Goal: Task Accomplishment & Management: Manage account settings

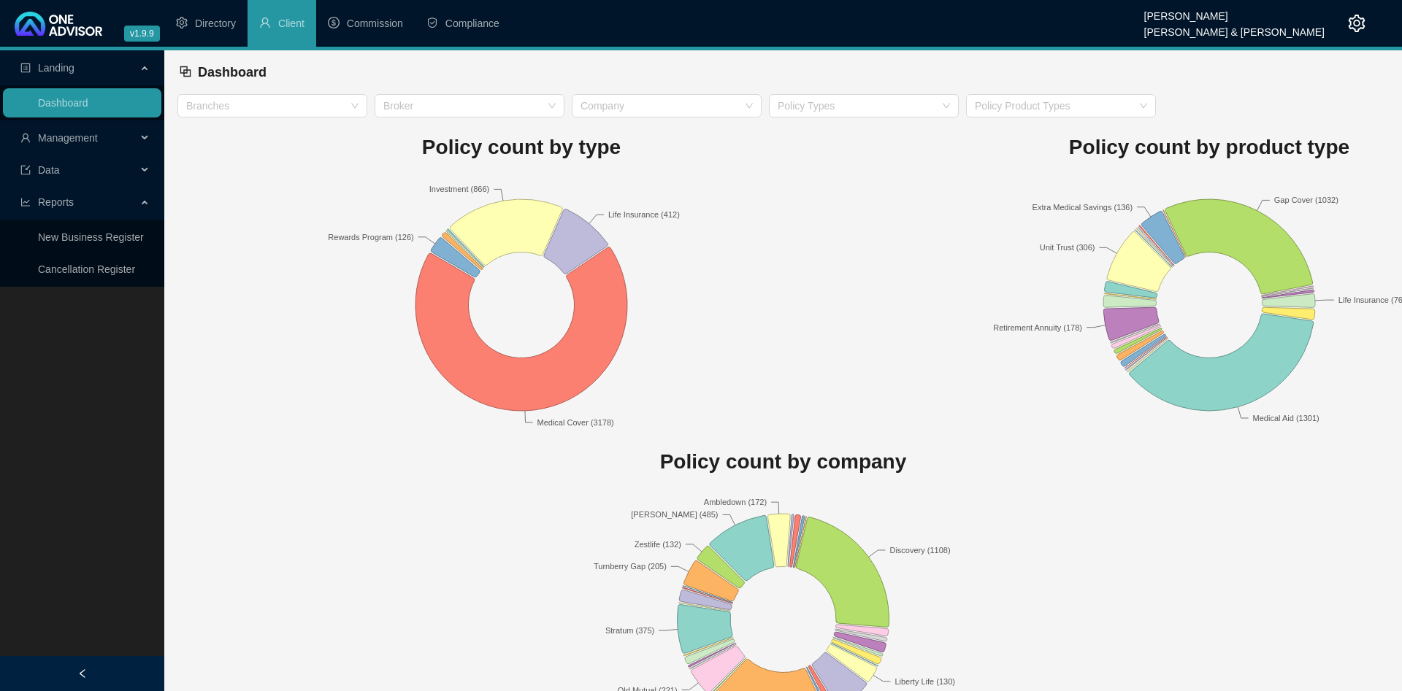
click at [238, 187] on rect at bounding box center [521, 305] width 688 height 256
click at [99, 128] on span "Management" at bounding box center [78, 137] width 116 height 29
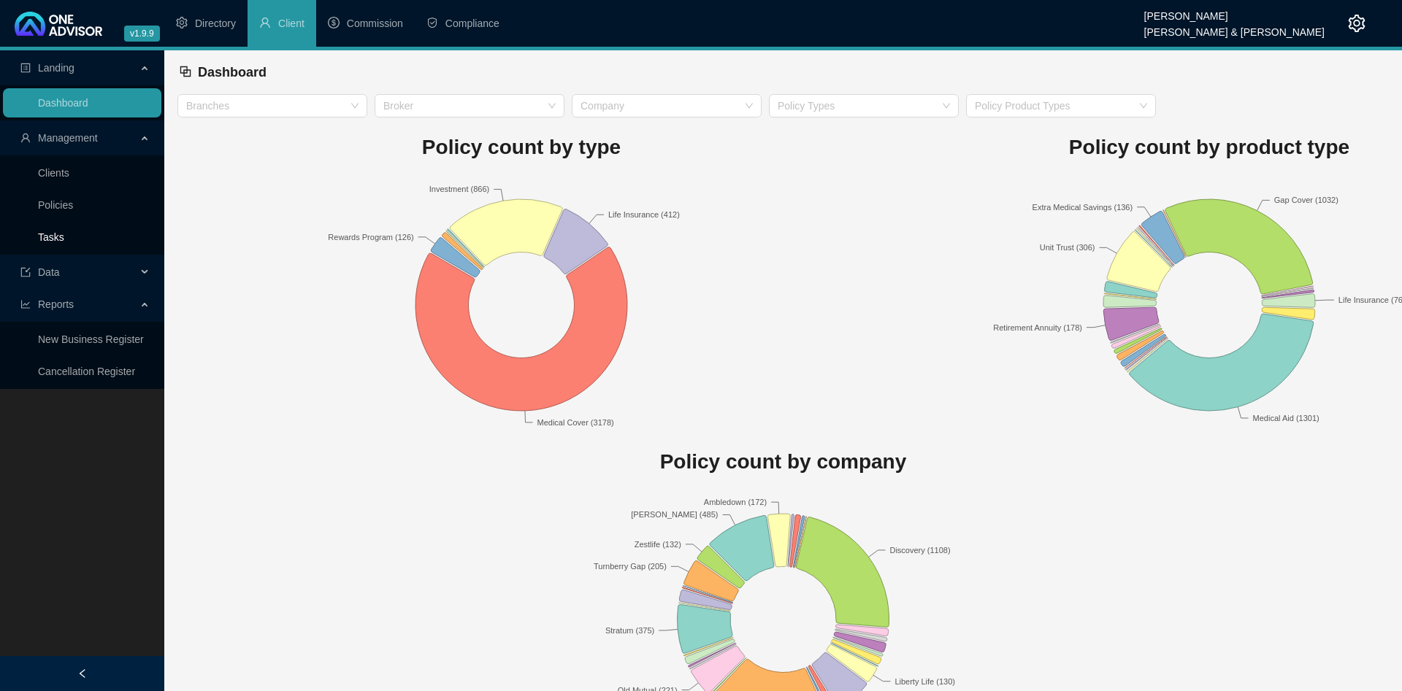
click at [64, 235] on link "Tasks" at bounding box center [51, 237] width 26 height 12
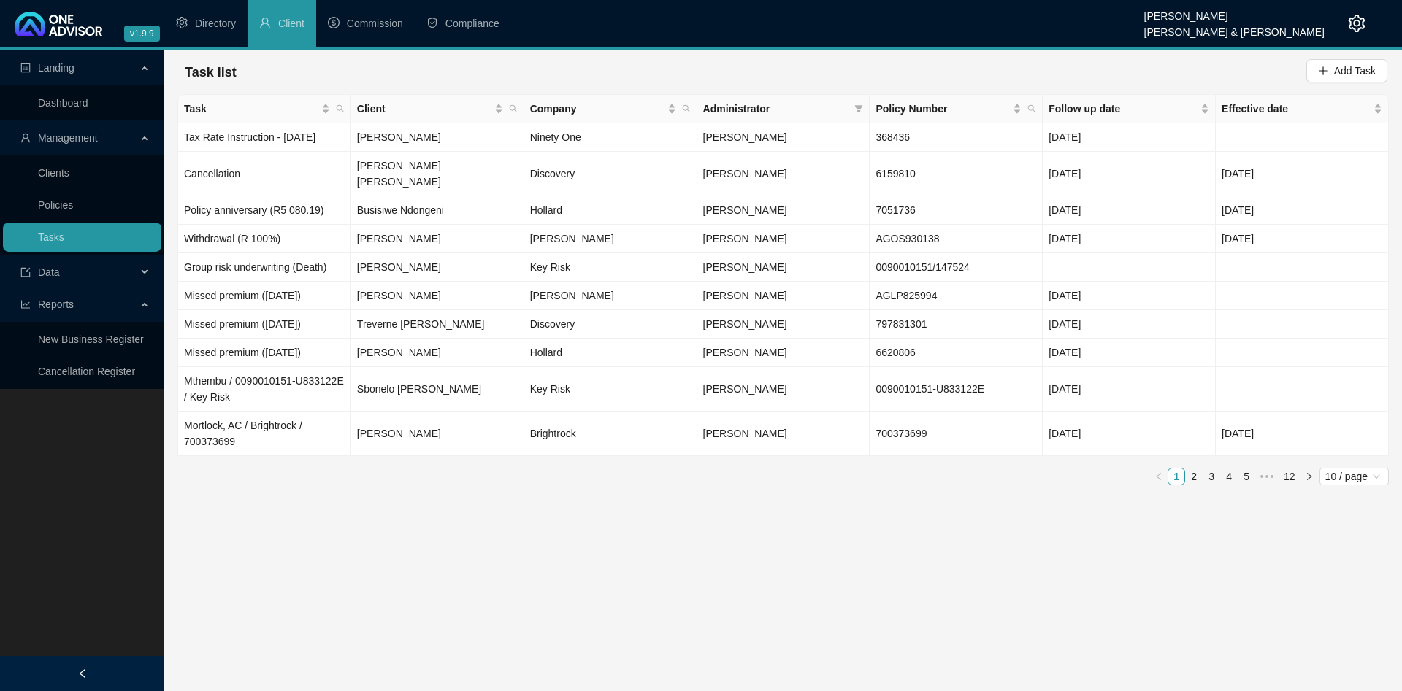
drag, startPoint x: 434, startPoint y: 456, endPoint x: 420, endPoint y: 426, distance: 33.0
click at [215, 28] on span "Directory" at bounding box center [215, 24] width 41 height 12
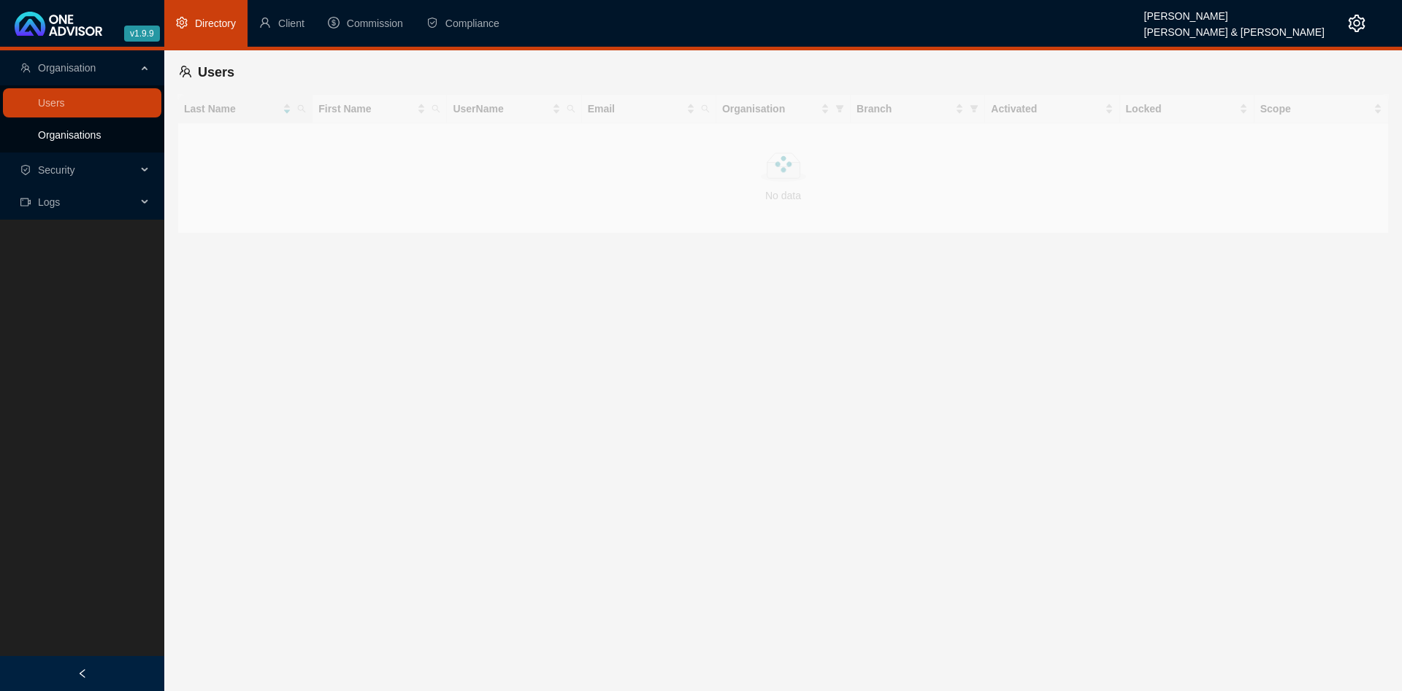
click at [74, 134] on link "Organisations" at bounding box center [69, 135] width 63 height 12
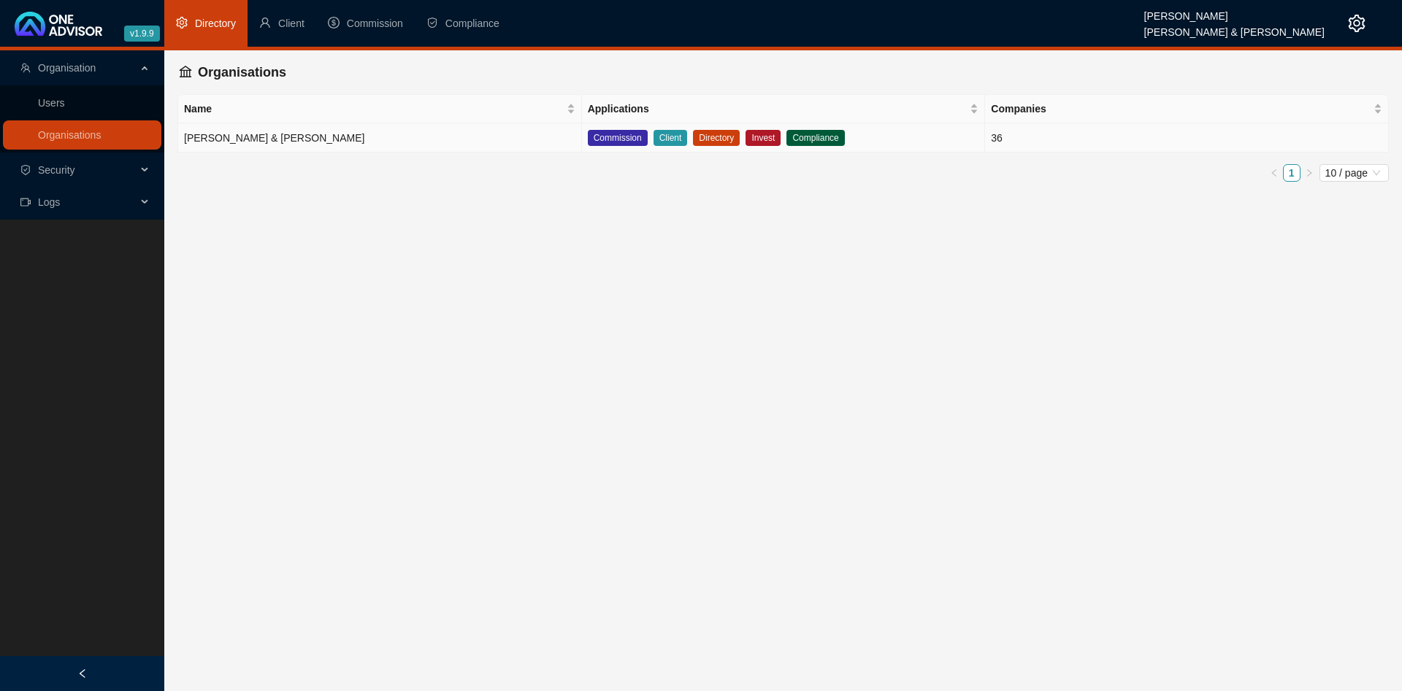
click at [480, 132] on td "[PERSON_NAME] & [PERSON_NAME]" at bounding box center [380, 137] width 404 height 29
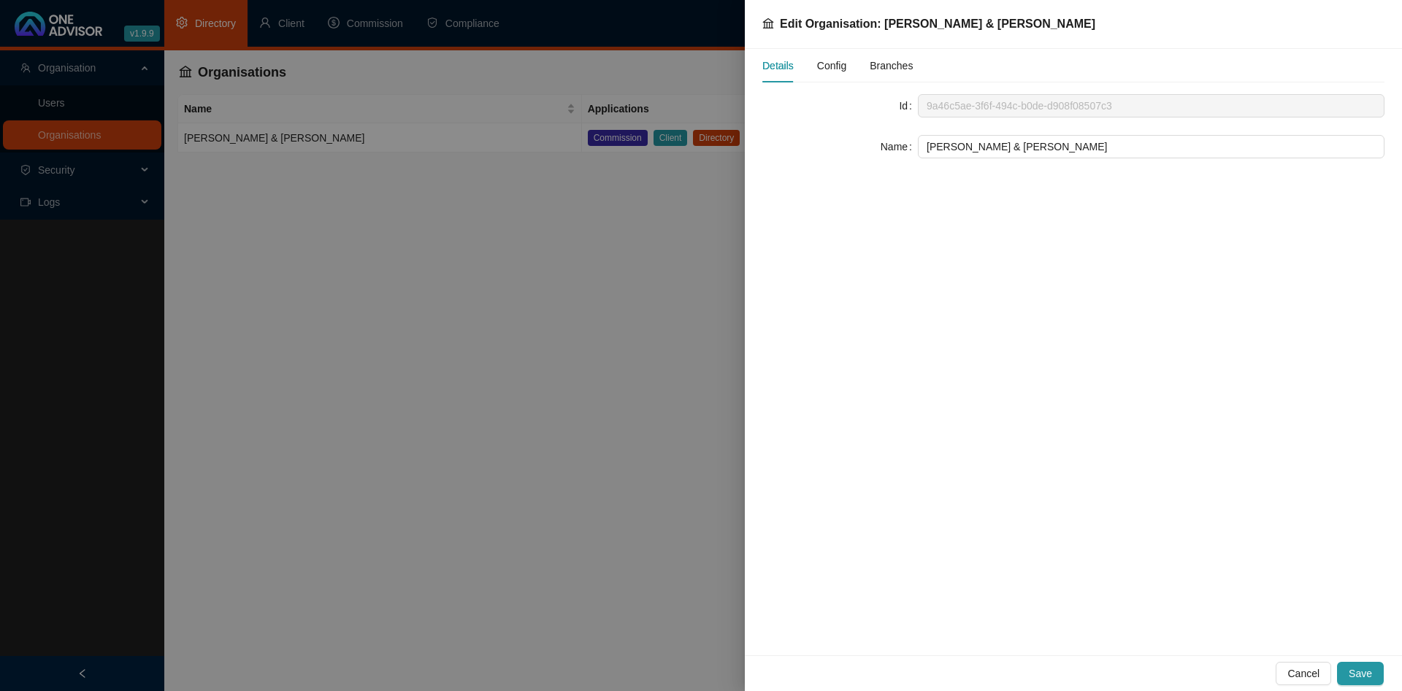
click at [853, 66] on div "Details Config Branches" at bounding box center [837, 66] width 150 height 34
click at [828, 66] on span "Config" at bounding box center [831, 66] width 29 height 10
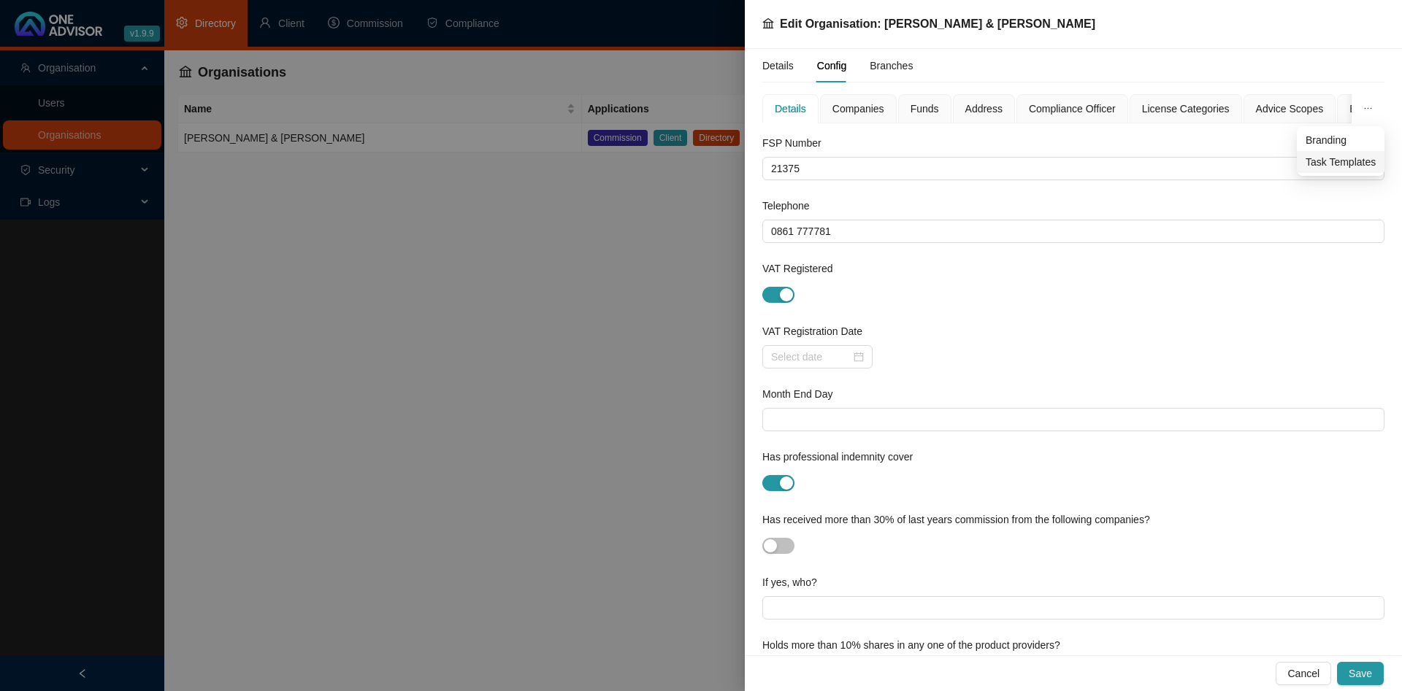
click at [1344, 156] on span "Task Templates" at bounding box center [1340, 162] width 70 height 16
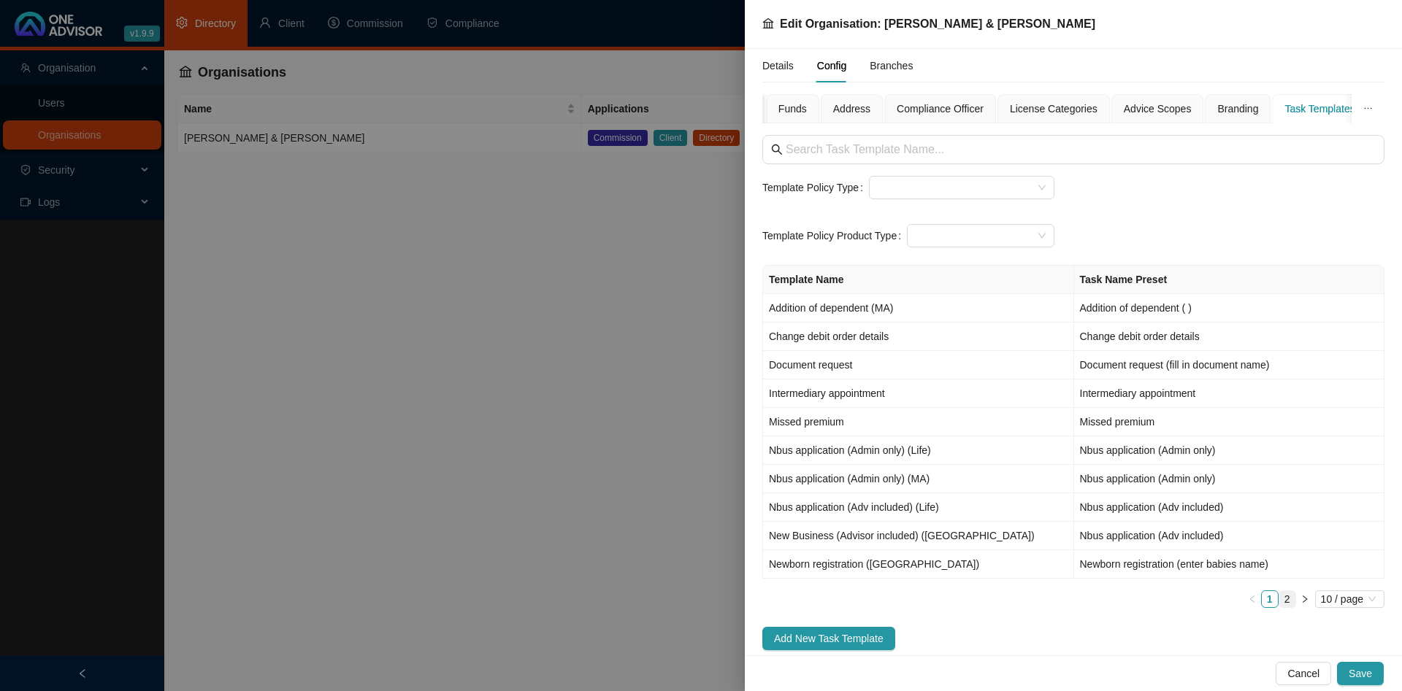
click at [1286, 602] on link "2" at bounding box center [1287, 599] width 16 height 16
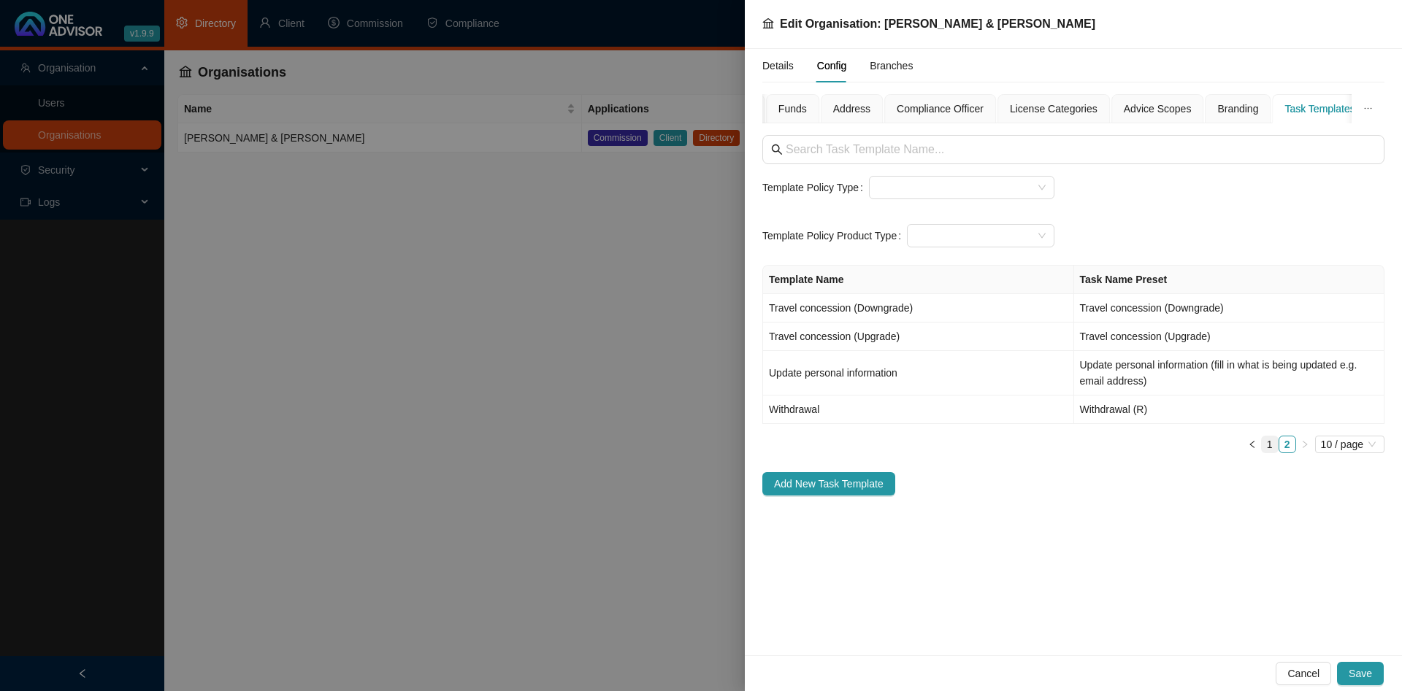
click at [1271, 442] on link "1" at bounding box center [1270, 445] width 16 height 16
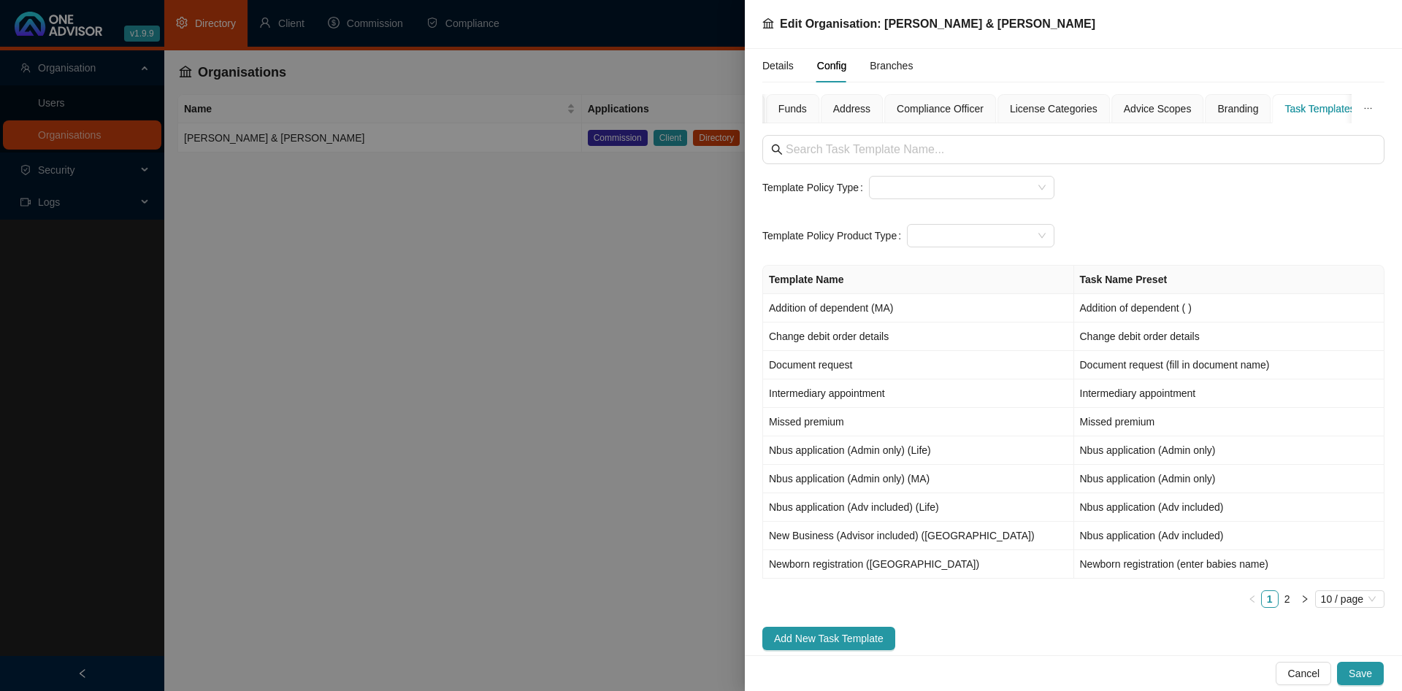
click at [359, 289] on div at bounding box center [701, 345] width 1402 height 691
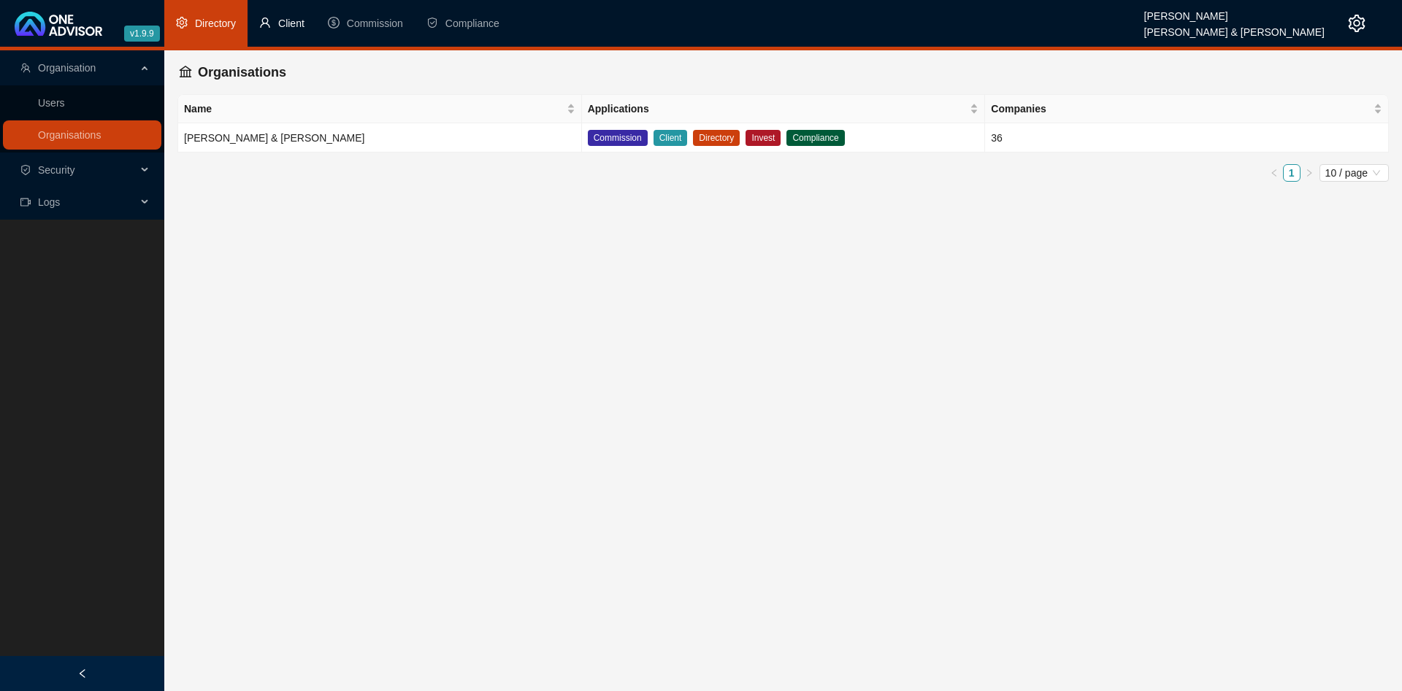
click at [296, 21] on span "Client" at bounding box center [291, 24] width 26 height 12
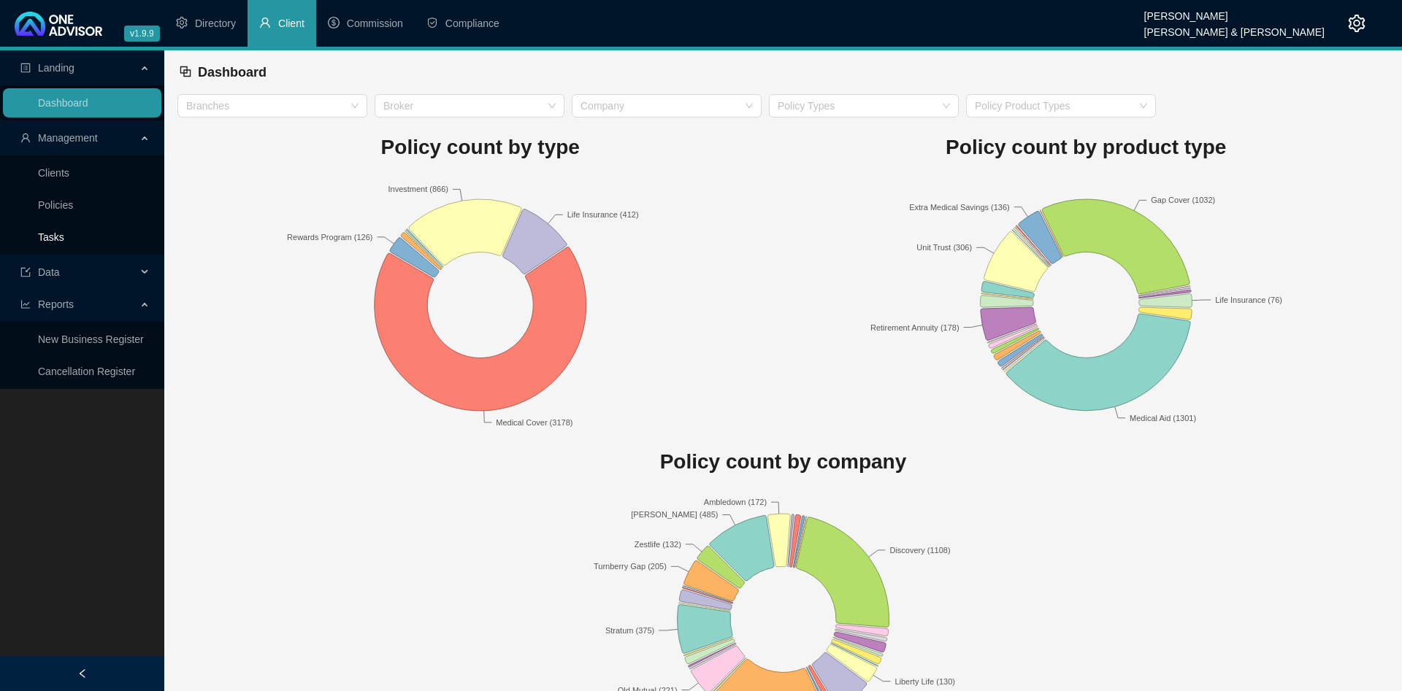
click at [64, 233] on link "Tasks" at bounding box center [51, 237] width 26 height 12
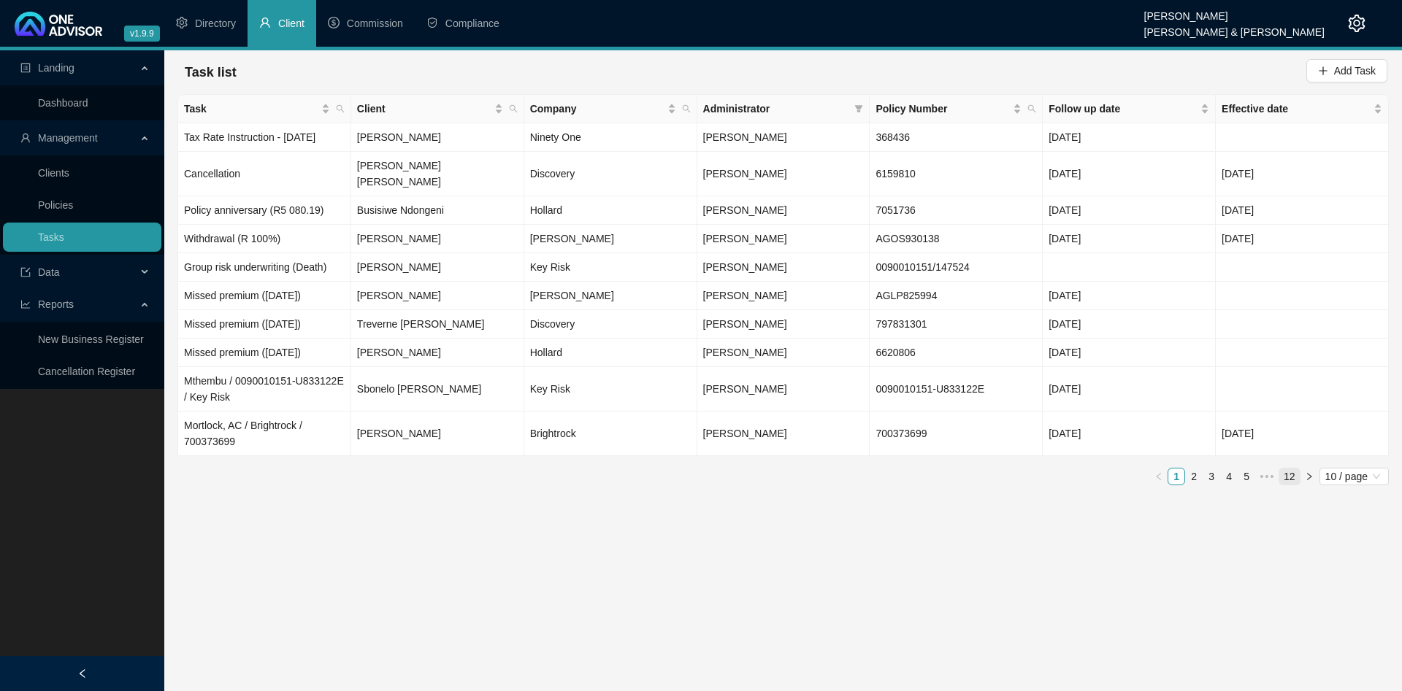
click at [1299, 468] on ul "1 2 3 4 5 ••• 12 10 / page" at bounding box center [782, 477] width 1211 height 18
click at [1295, 469] on link "12" at bounding box center [1289, 477] width 20 height 16
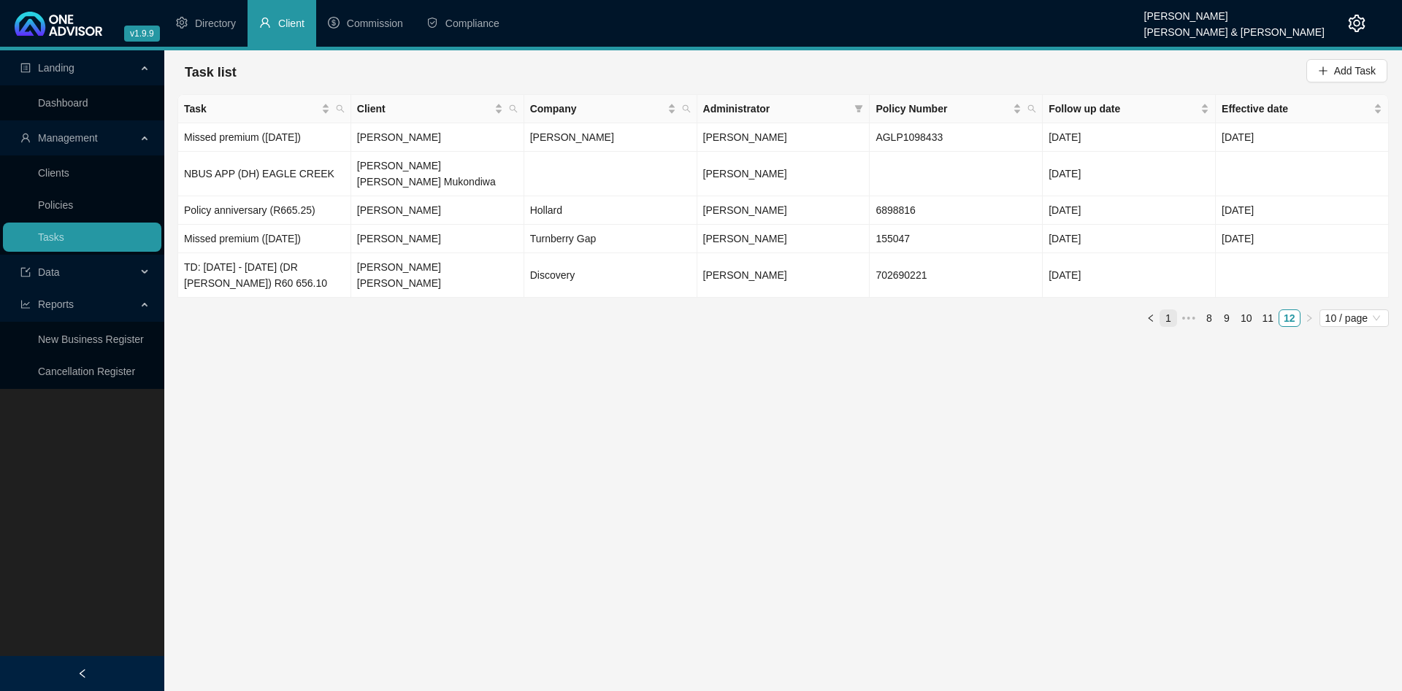
click at [1169, 310] on link "1" at bounding box center [1168, 318] width 16 height 16
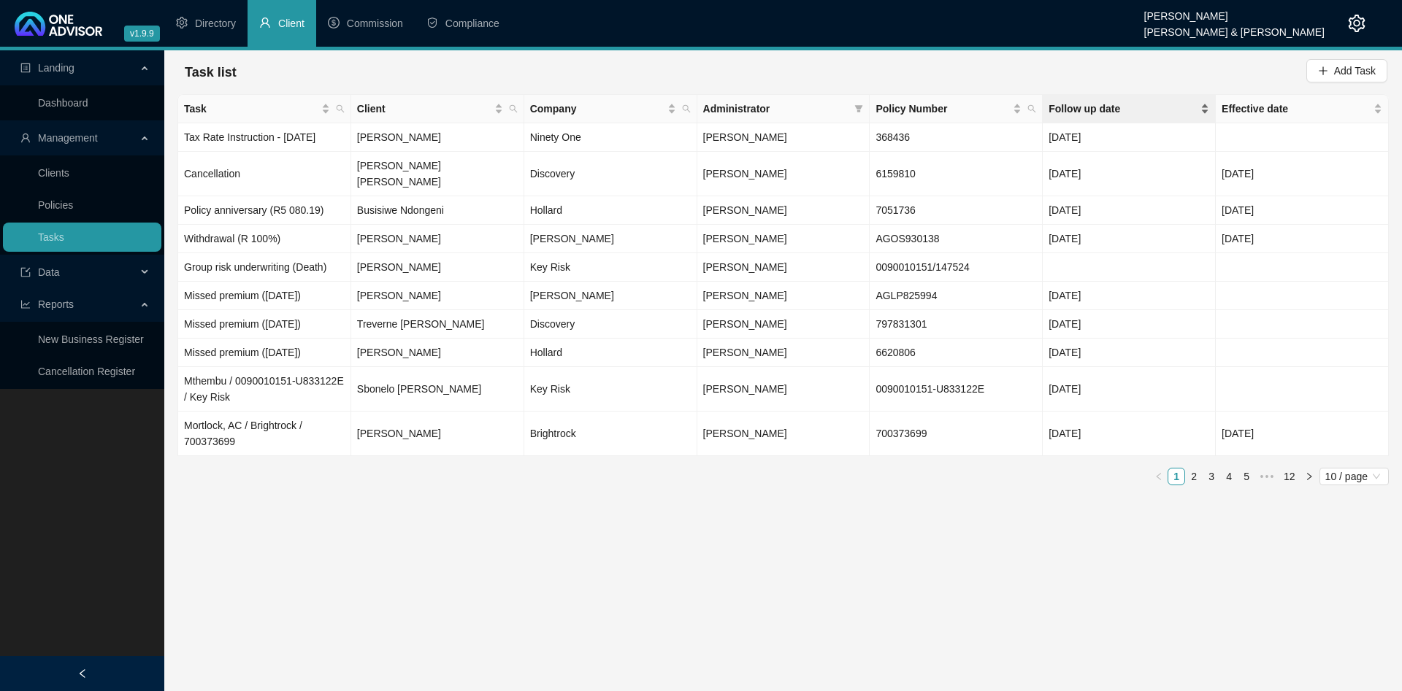
click at [1097, 110] on span "Follow up date" at bounding box center [1122, 109] width 149 height 16
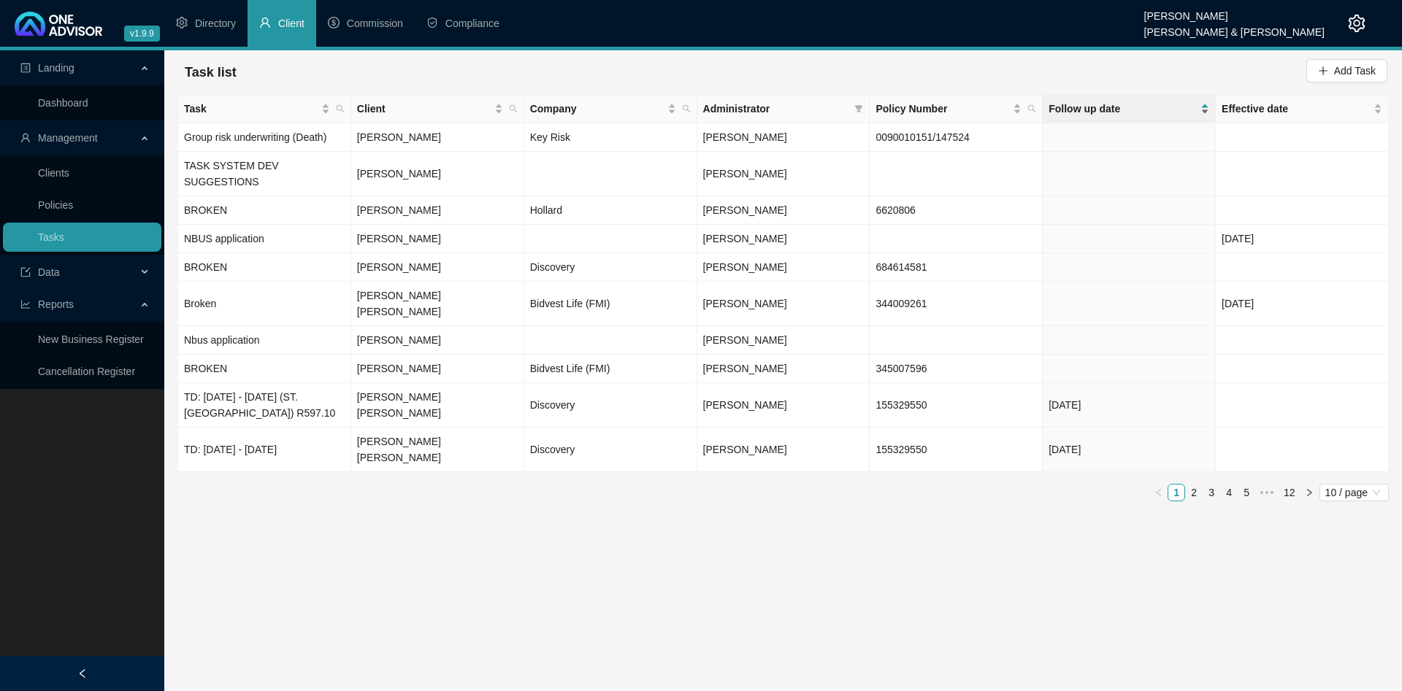
click at [1105, 110] on span "Follow up date" at bounding box center [1122, 109] width 149 height 16
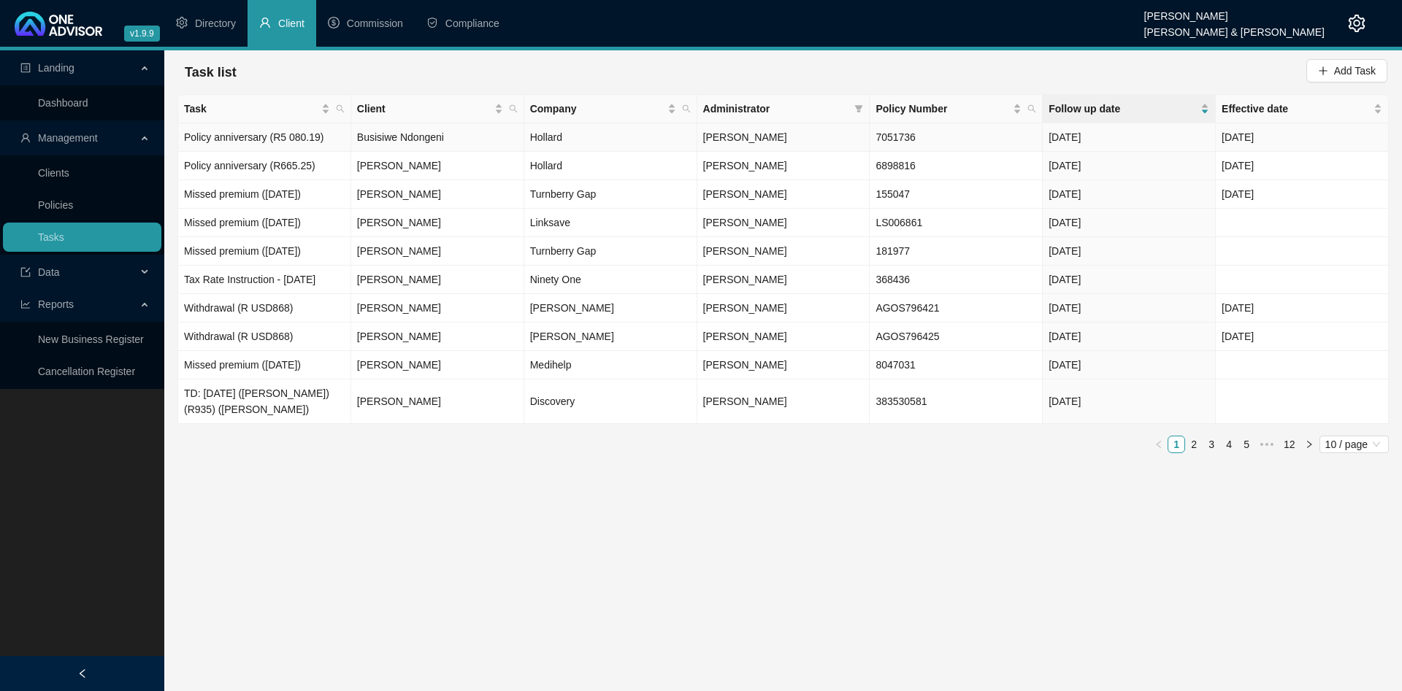
click at [453, 139] on td "Busisiwe Ndongeni" at bounding box center [437, 137] width 173 height 28
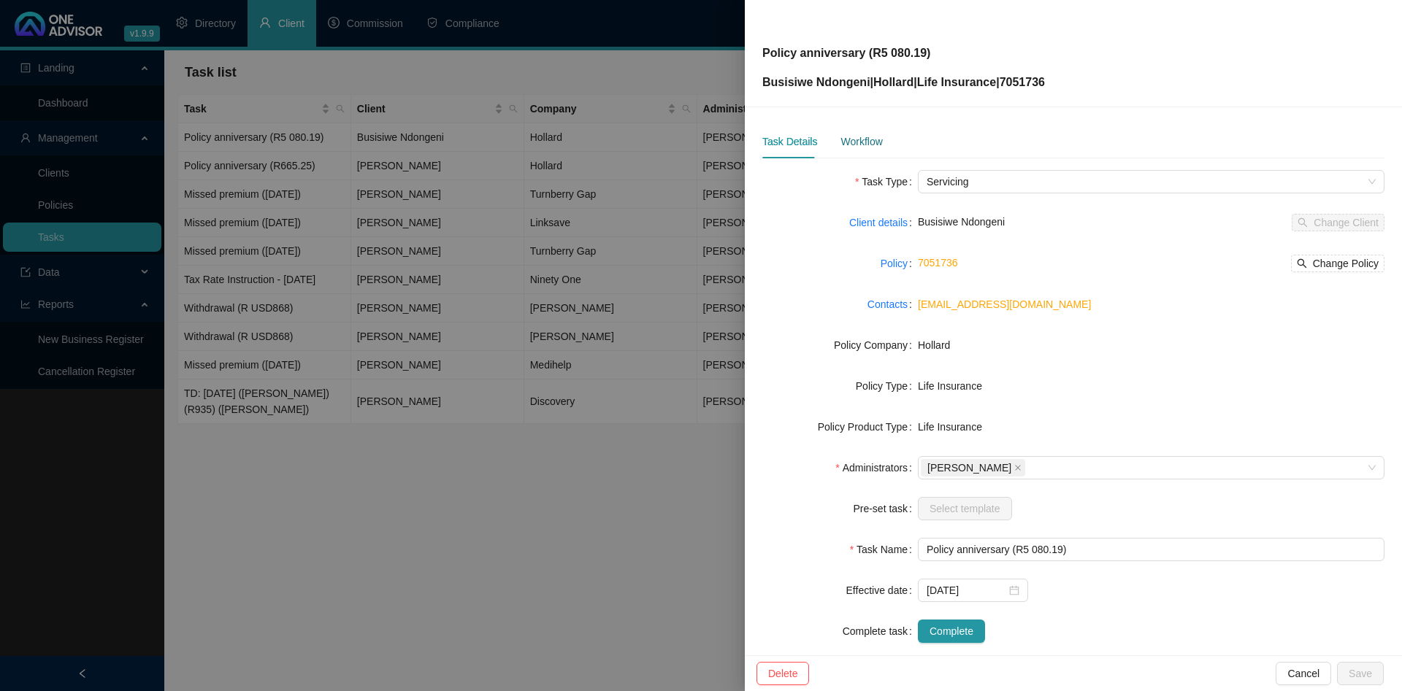
click at [860, 139] on div "Workflow" at bounding box center [861, 142] width 42 height 16
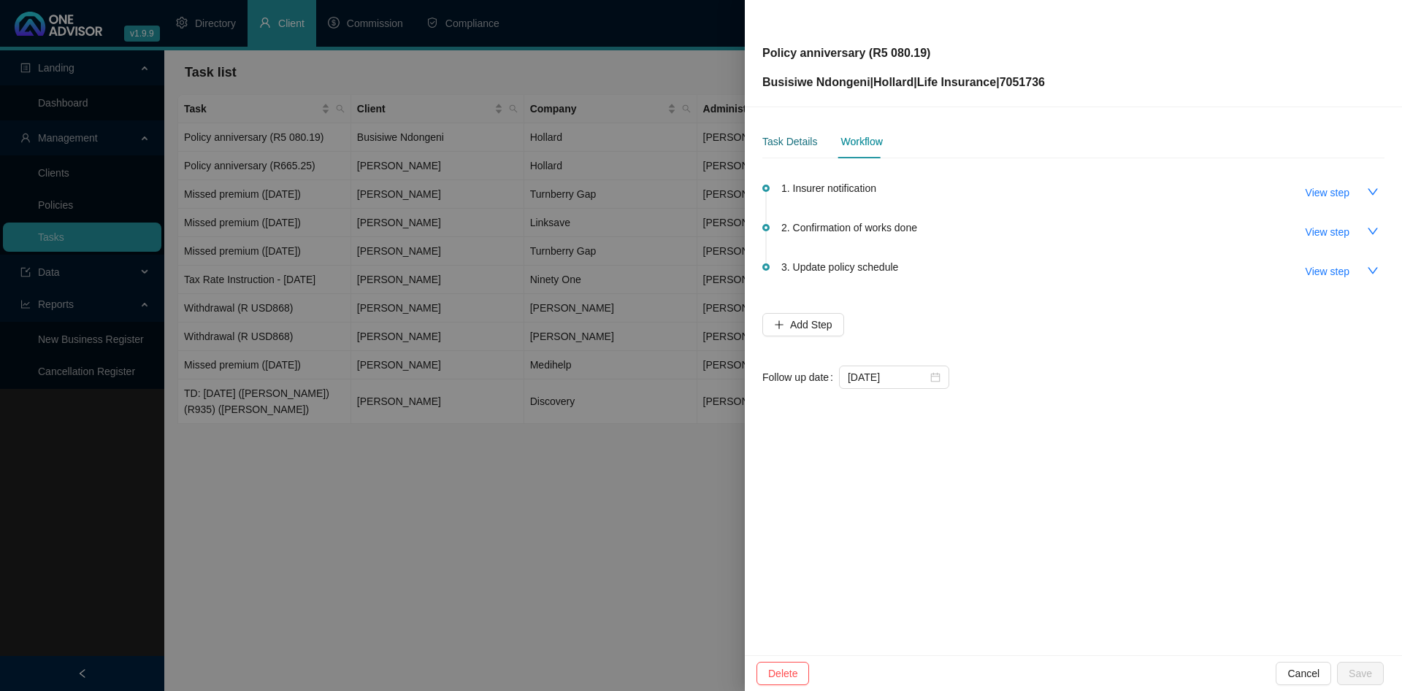
click at [788, 144] on div "Task Details" at bounding box center [789, 142] width 55 height 16
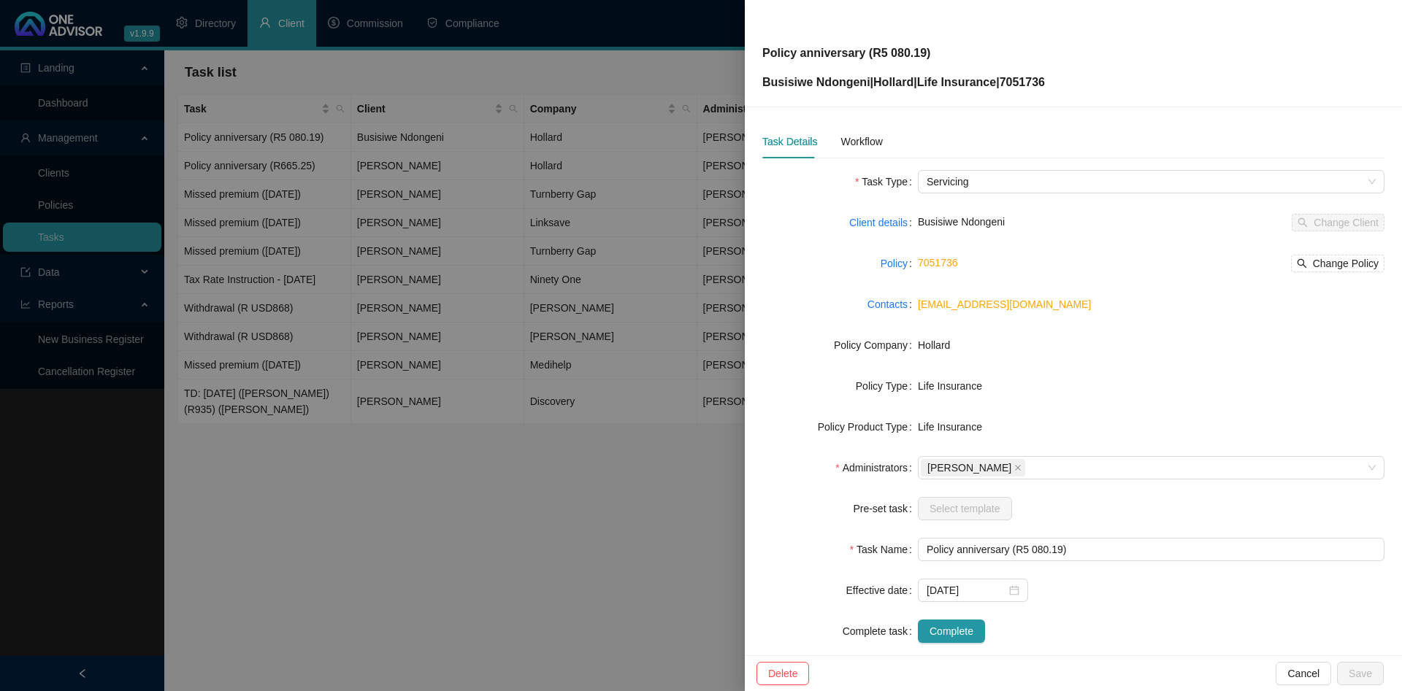
click at [448, 176] on div at bounding box center [701, 345] width 1402 height 691
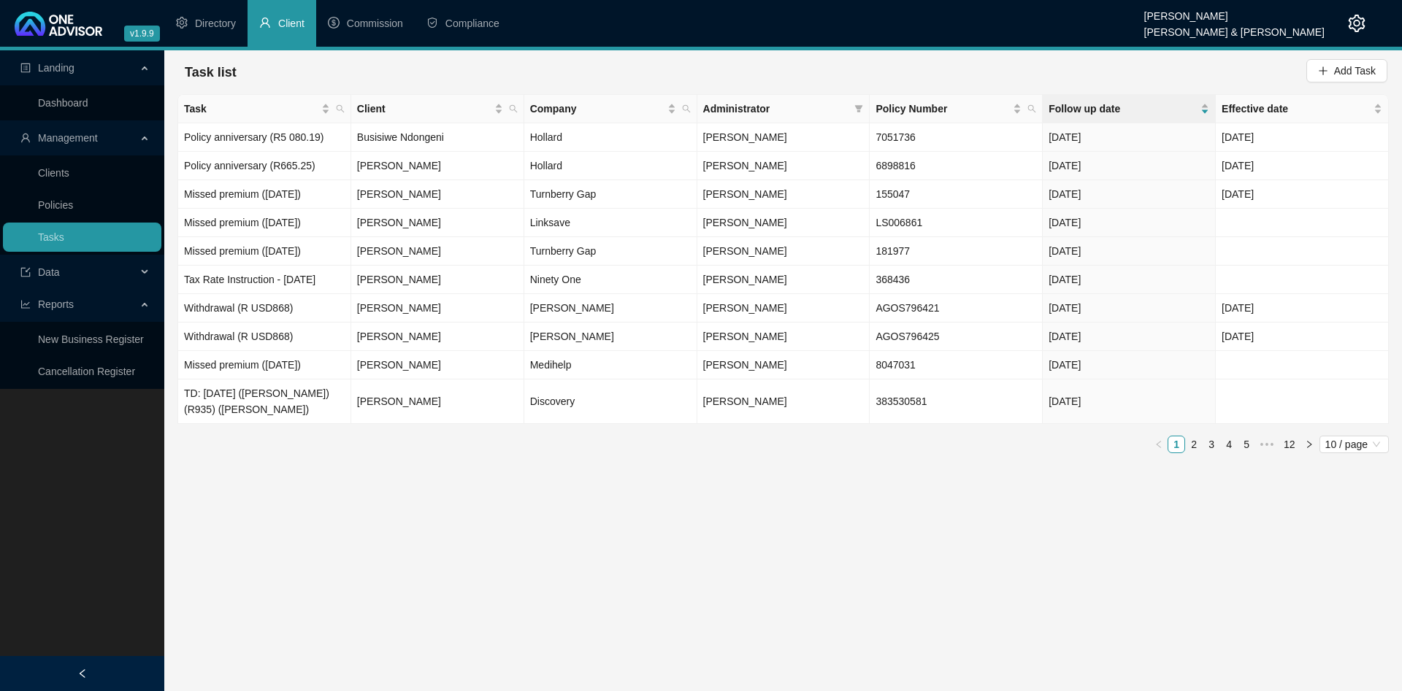
click at [710, 504] on main "Landing Dashboard Management Clients Policies Tasks Data Reports New Business R…" at bounding box center [701, 370] width 1402 height 641
